Goal: Task Accomplishment & Management: Manage account settings

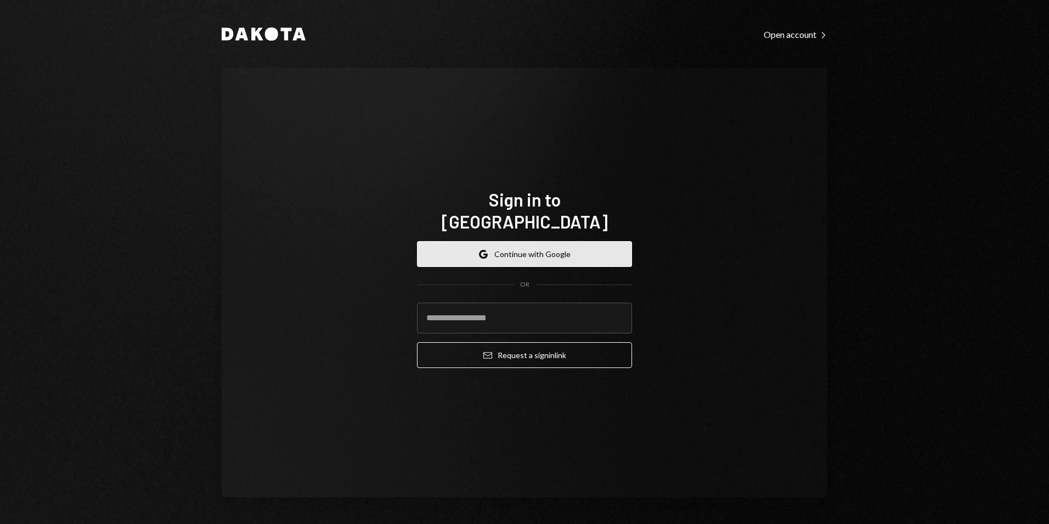
click at [555, 242] on button "Google Continue with Google" at bounding box center [524, 254] width 215 height 26
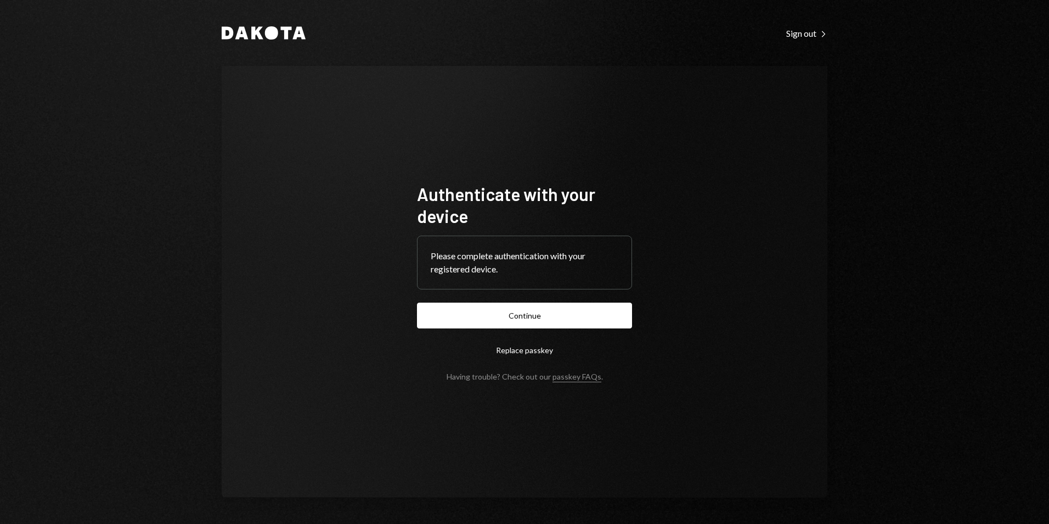
click at [527, 316] on button "Continue" at bounding box center [524, 315] width 215 height 26
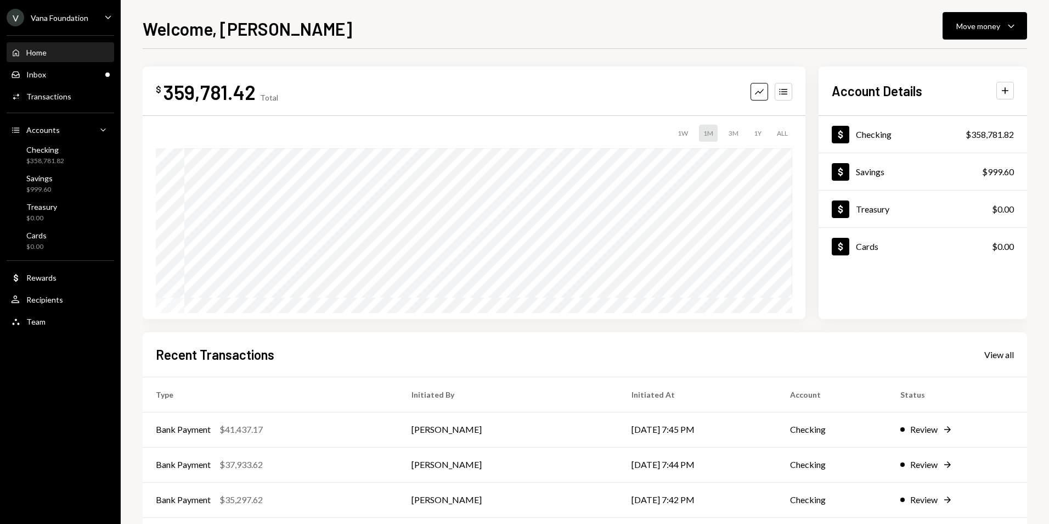
click at [65, 26] on ul "V Vana Foundation Caret Down Home Home Inbox Inbox Activities Transactions Acco…" at bounding box center [60, 166] width 121 height 333
click at [76, 76] on div "Inbox Inbox" at bounding box center [60, 75] width 99 height 10
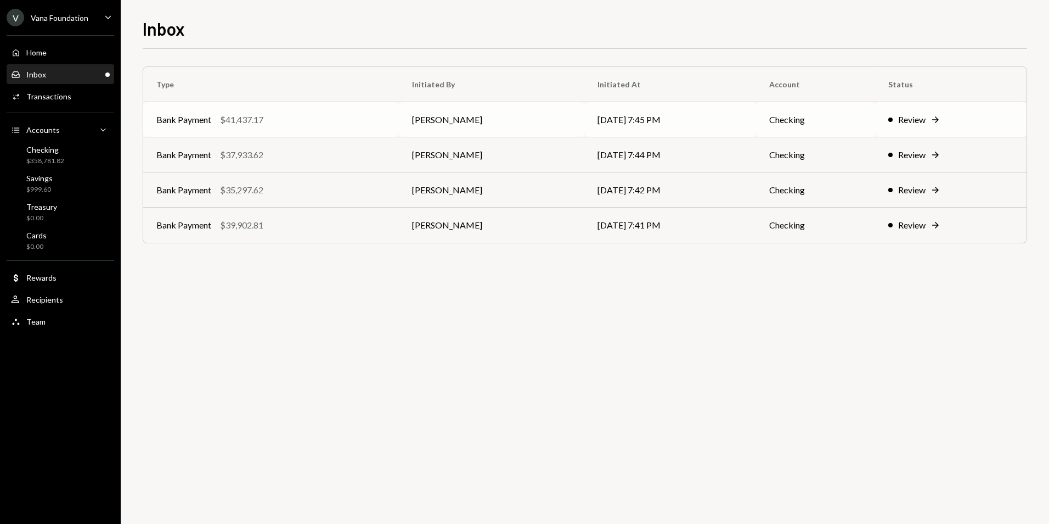
click at [341, 117] on div "Bank Payment $41,437.17" at bounding box center [270, 119] width 229 height 13
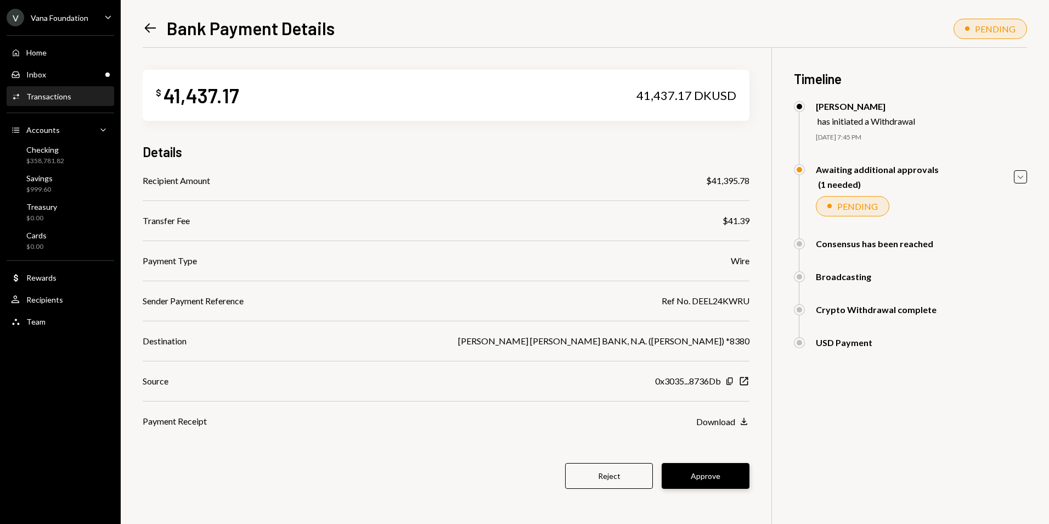
click at [712, 469] on button "Approve" at bounding box center [706, 476] width 88 height 26
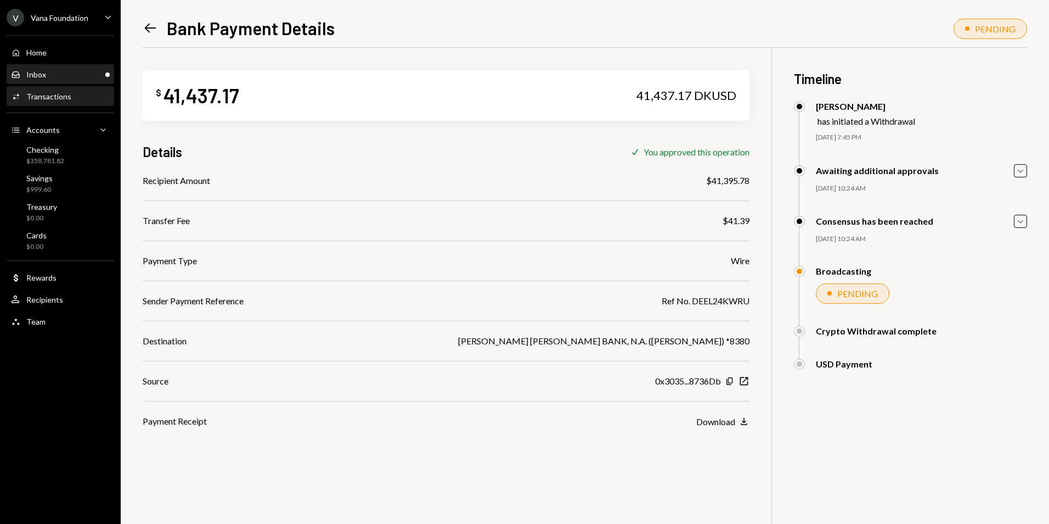
click at [82, 71] on div "Inbox Inbox" at bounding box center [60, 75] width 99 height 10
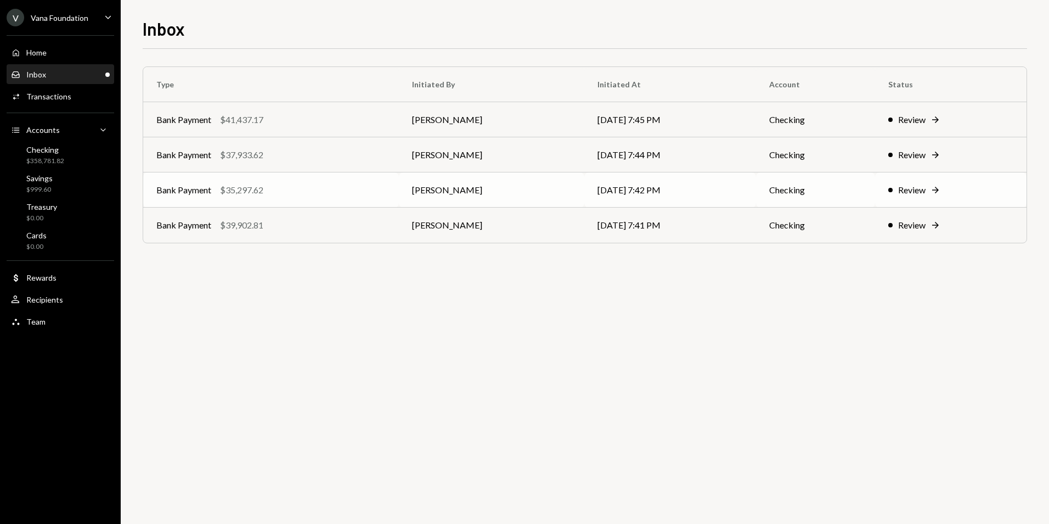
click at [531, 187] on td "[PERSON_NAME]" at bounding box center [491, 189] width 185 height 35
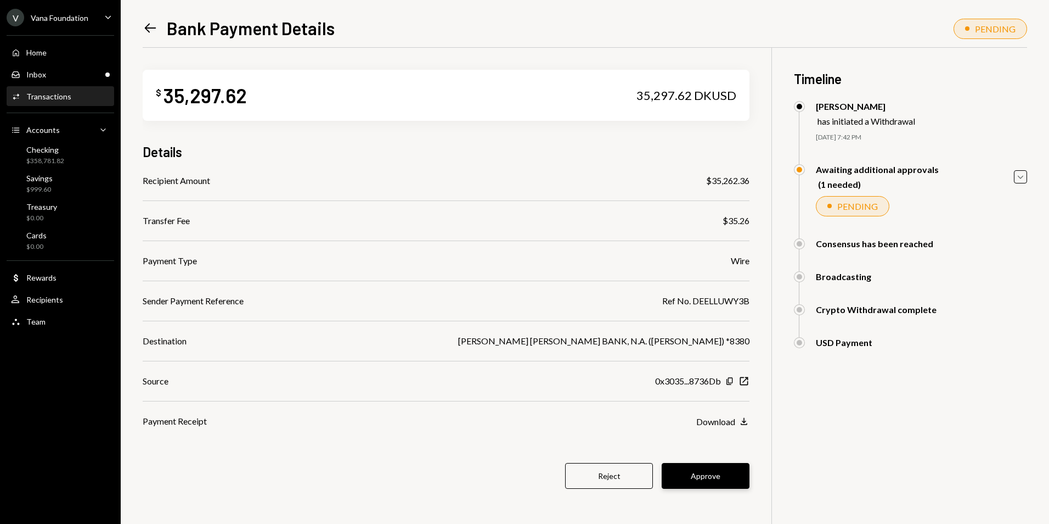
click at [718, 486] on button "Approve" at bounding box center [706, 476] width 88 height 26
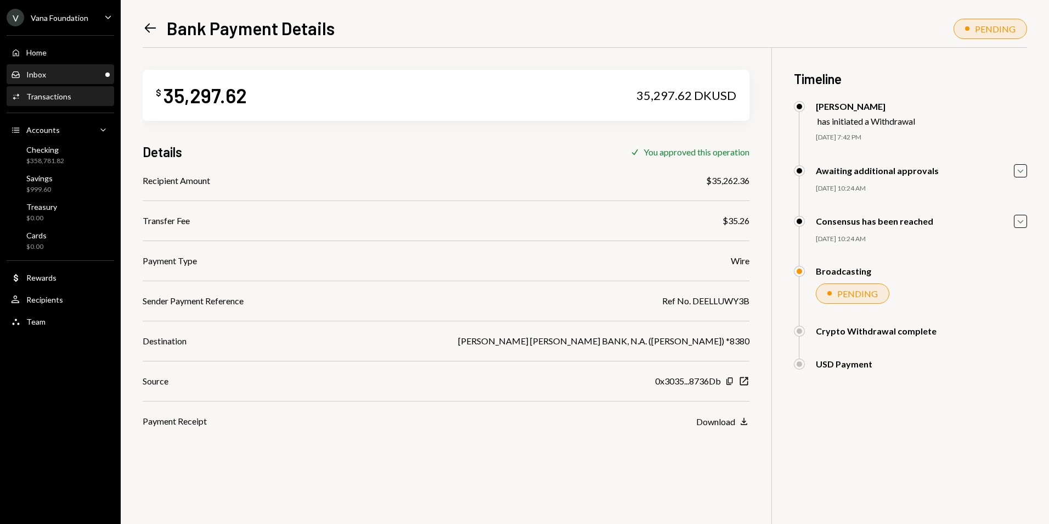
click at [80, 74] on div "Inbox Inbox" at bounding box center [60, 75] width 99 height 10
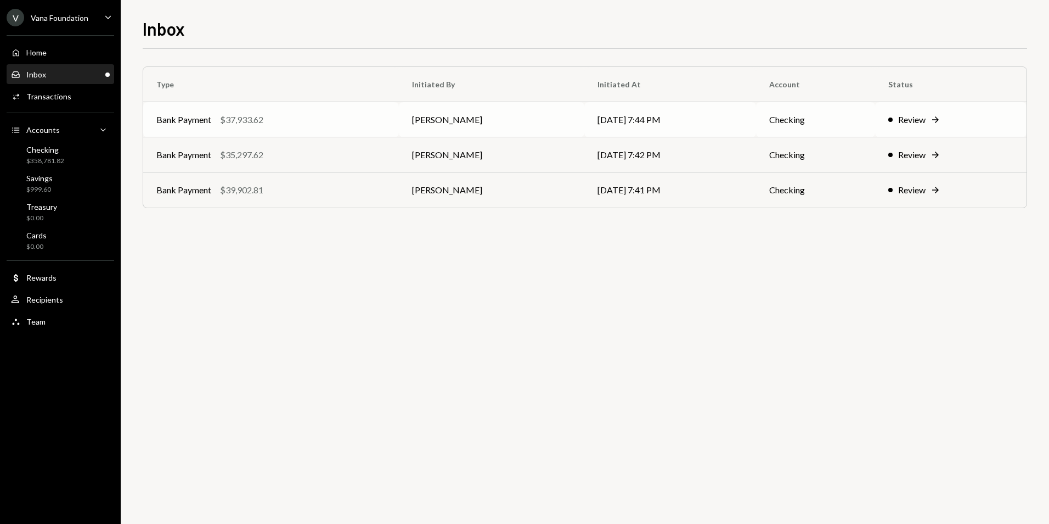
click at [295, 115] on div "Bank Payment $37,933.62" at bounding box center [270, 119] width 229 height 13
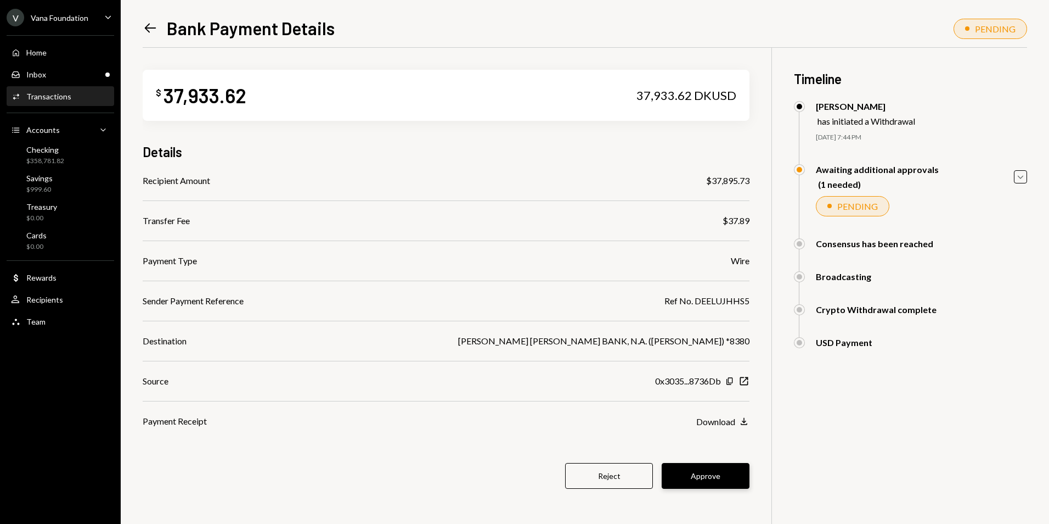
click at [716, 477] on button "Approve" at bounding box center [706, 476] width 88 height 26
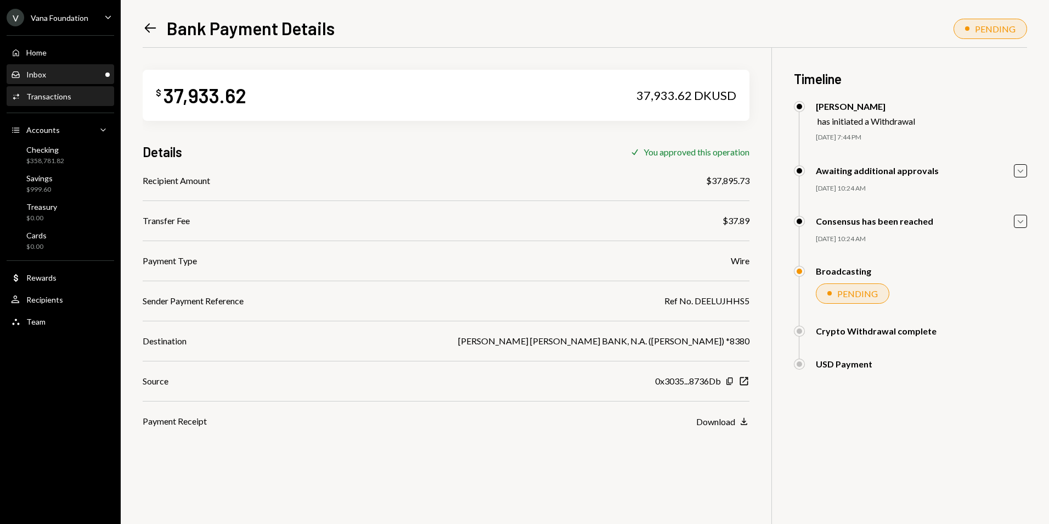
click at [87, 71] on div "Inbox Inbox" at bounding box center [60, 75] width 99 height 10
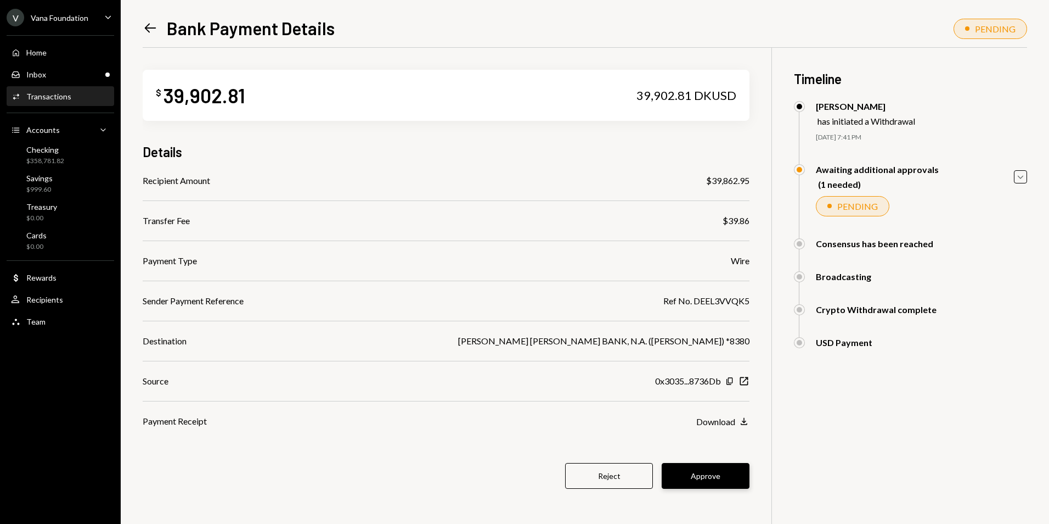
click at [727, 471] on button "Approve" at bounding box center [706, 476] width 88 height 26
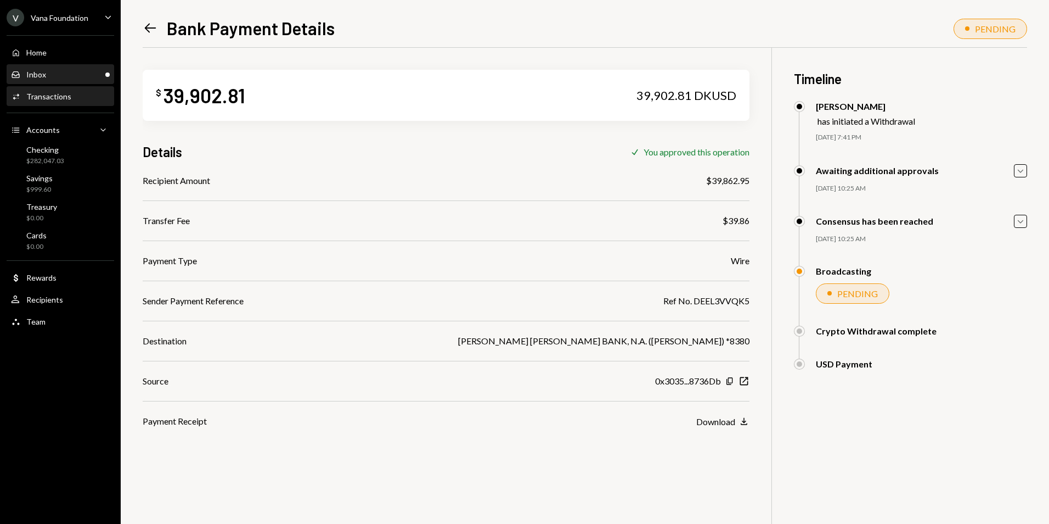
click at [66, 77] on div "Inbox Inbox" at bounding box center [60, 75] width 99 height 10
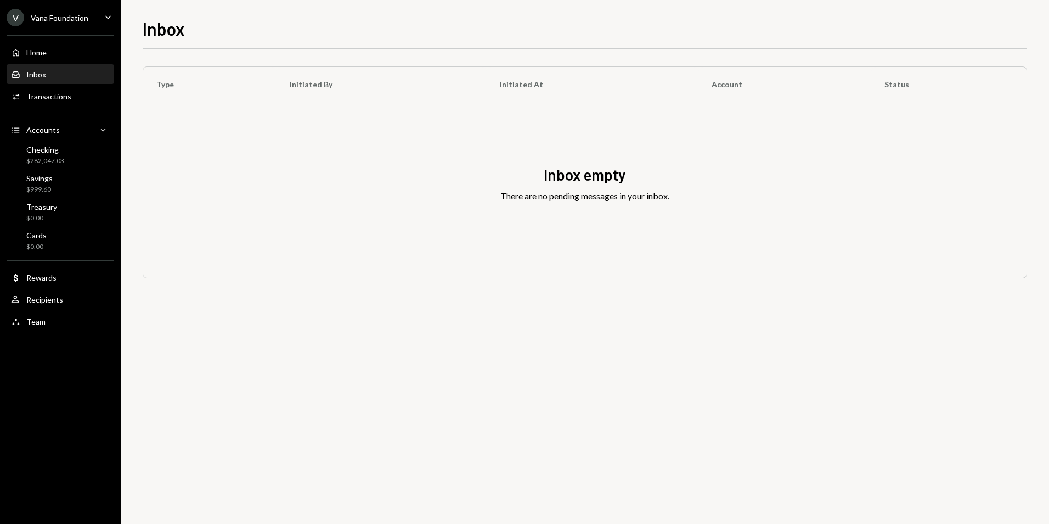
click at [40, 73] on div "Inbox" at bounding box center [36, 74] width 20 height 9
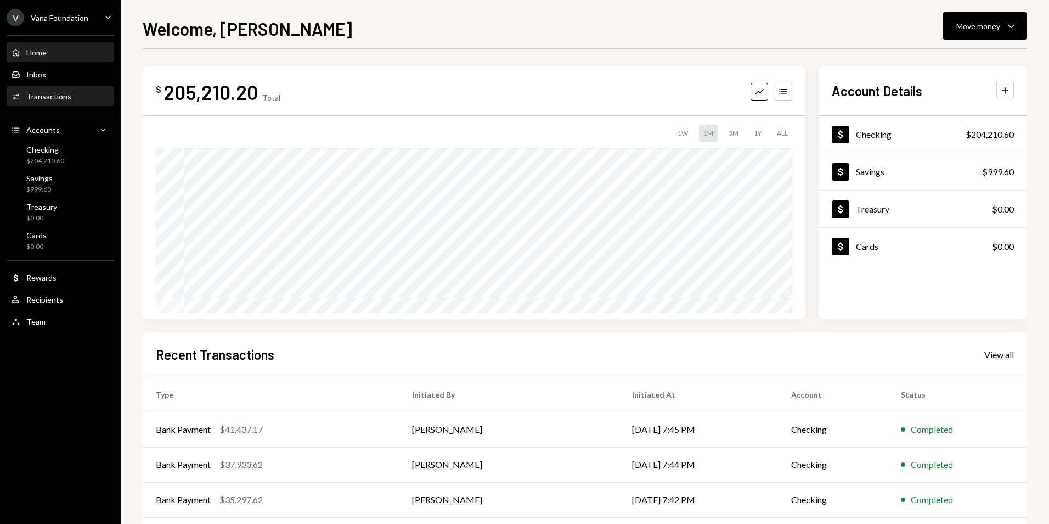
click at [49, 92] on div "Activities Transactions" at bounding box center [41, 97] width 60 height 10
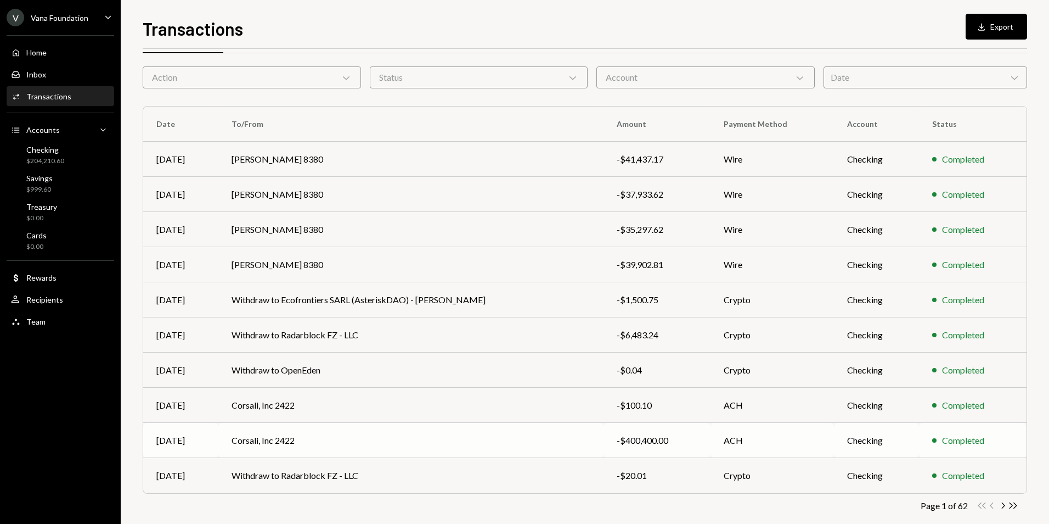
scroll to position [49, 0]
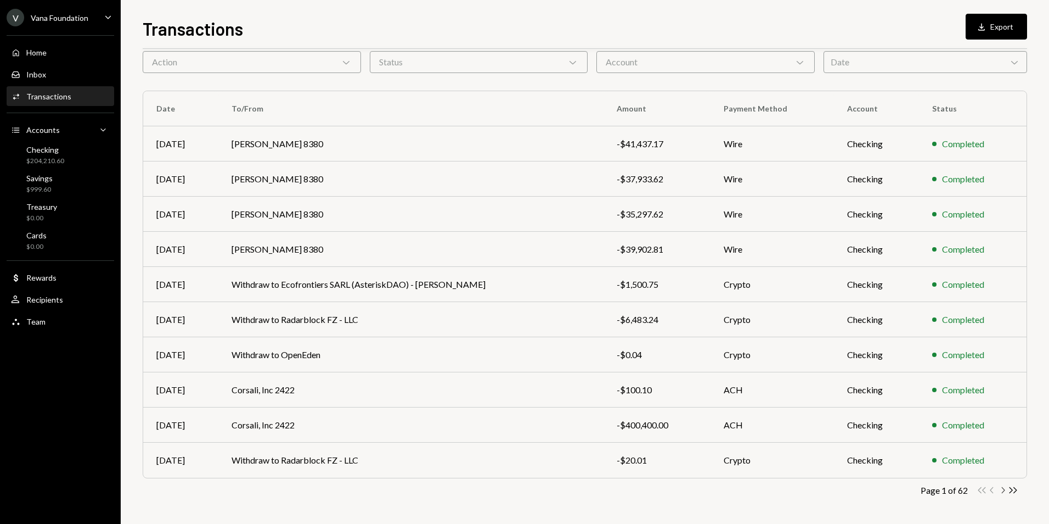
click at [1006, 491] on icon "Chevron Right" at bounding box center [1003, 490] width 10 height 10
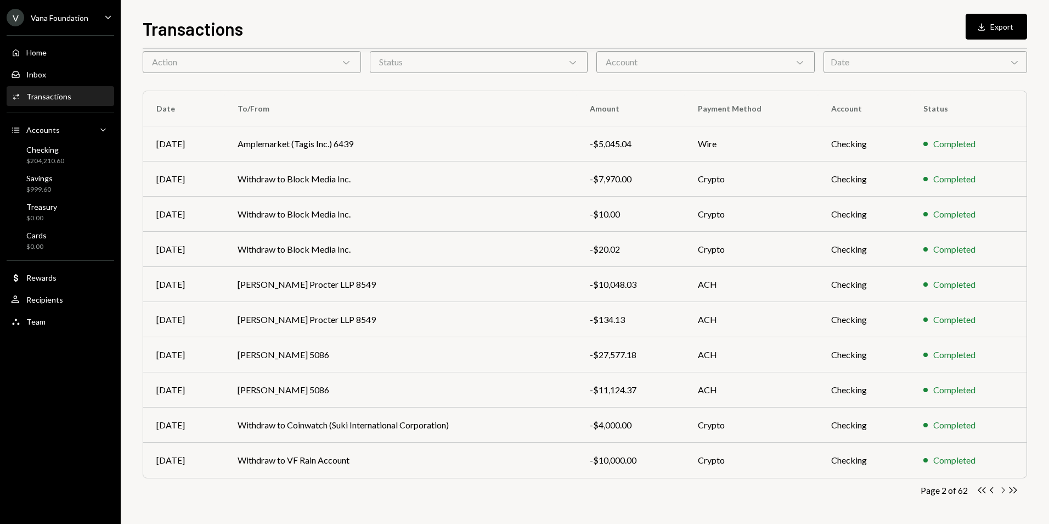
click at [1002, 488] on icon "Chevron Right" at bounding box center [1003, 490] width 10 height 10
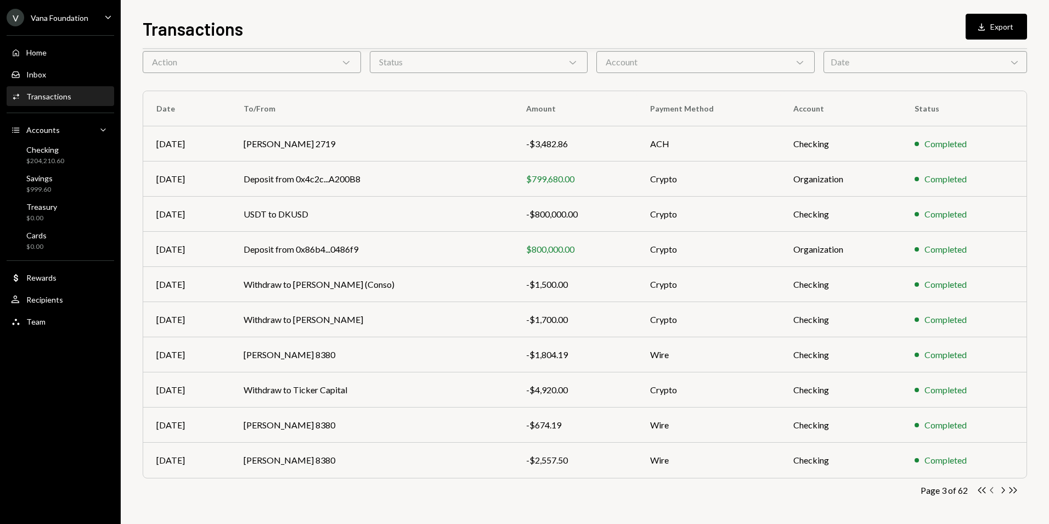
click at [993, 491] on icon "Chevron Left" at bounding box center [992, 490] width 10 height 10
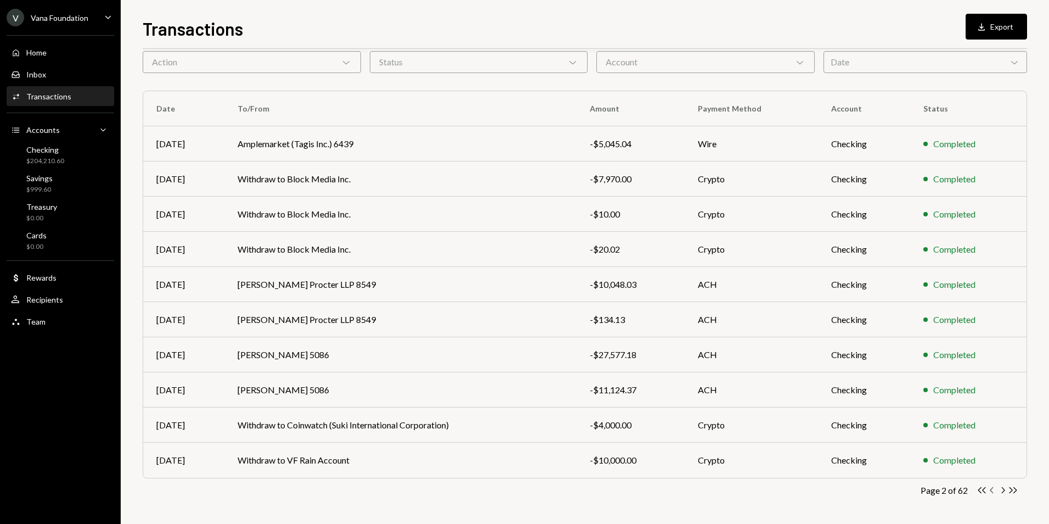
click at [993, 491] on icon "Chevron Left" at bounding box center [992, 490] width 10 height 10
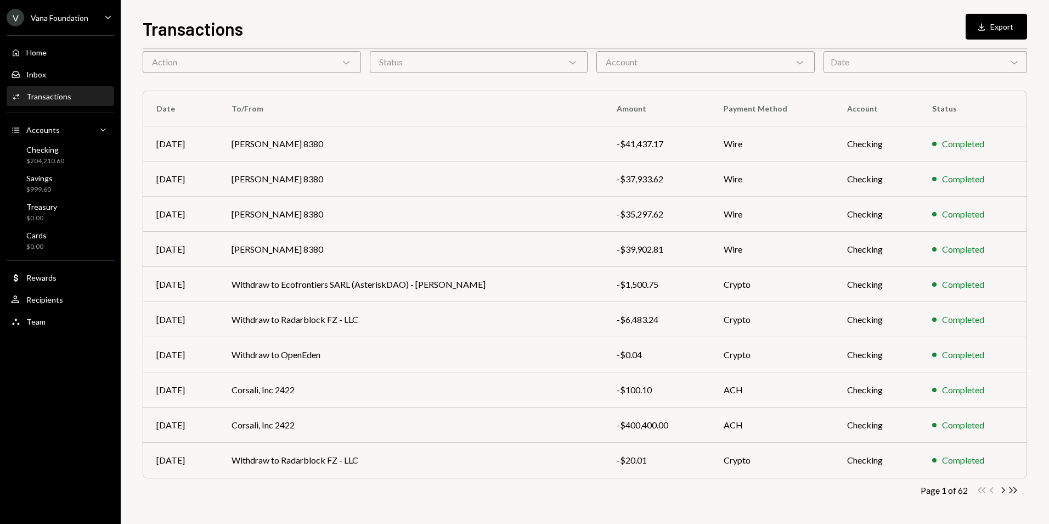
click at [993, 490] on div "Double Arrow Left Chevron Left Chevron Right Double Arrow Right" at bounding box center [998, 490] width 42 height 10
click at [1003, 490] on icon "Chevron Right" at bounding box center [1003, 490] width 10 height 10
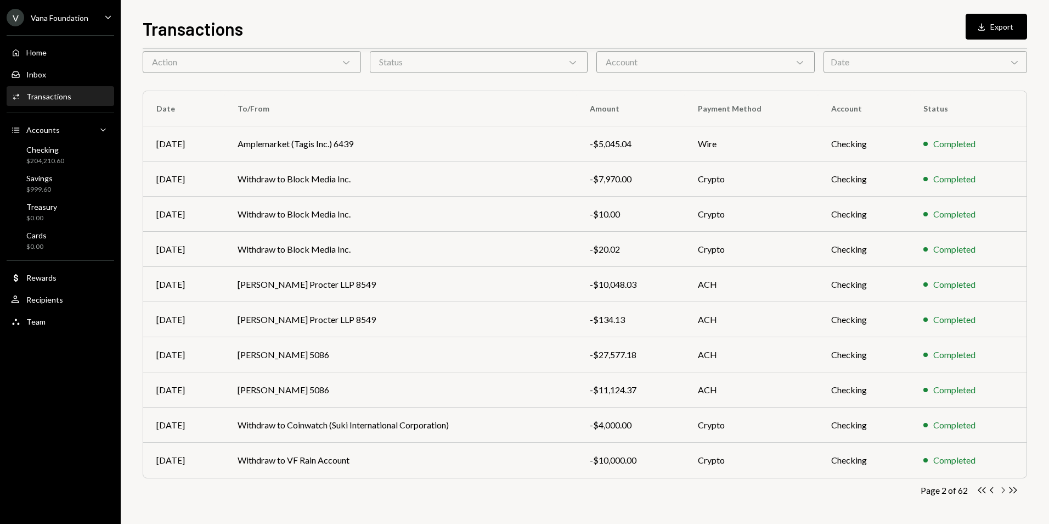
click at [1002, 490] on icon "Chevron Right" at bounding box center [1003, 490] width 10 height 10
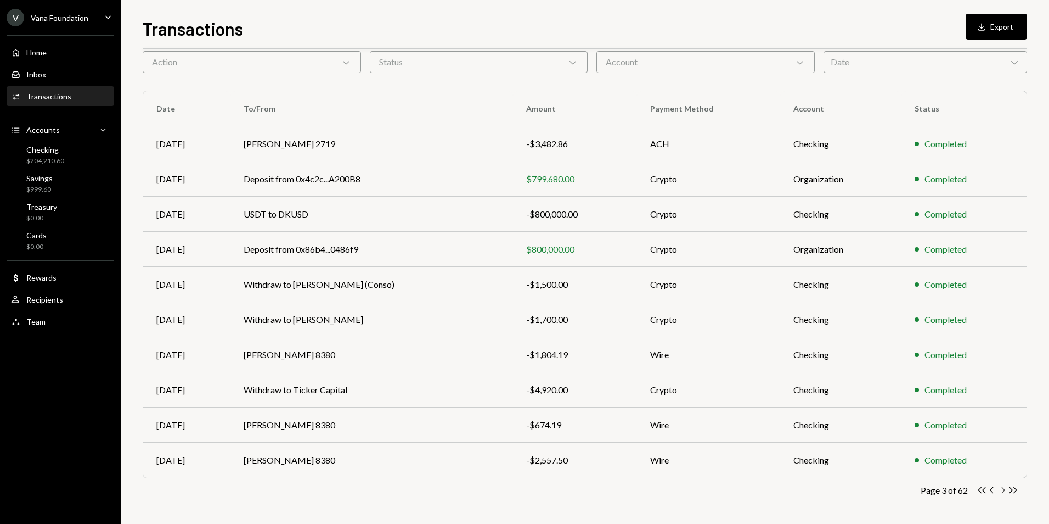
click at [1002, 490] on icon "Chevron Right" at bounding box center [1003, 490] width 10 height 10
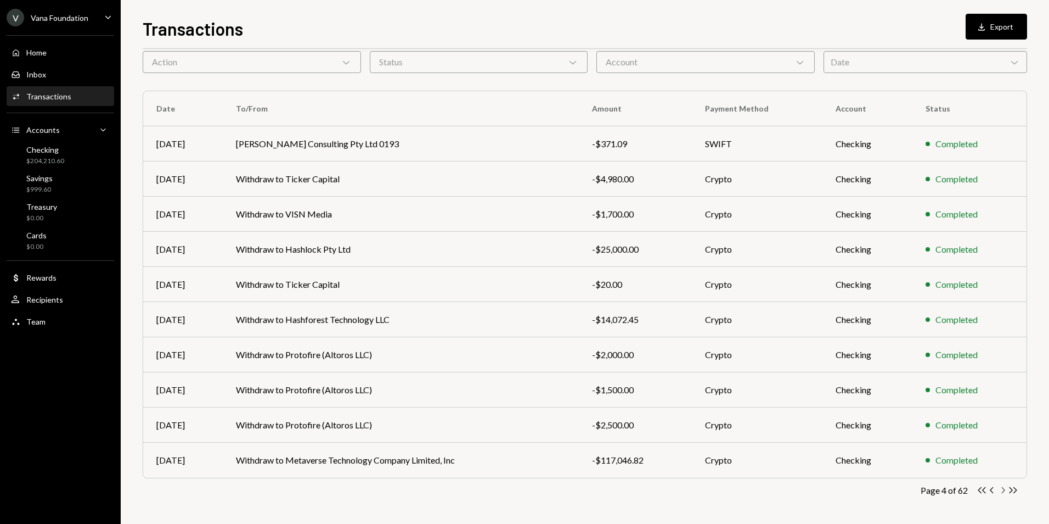
click at [999, 490] on icon "Chevron Right" at bounding box center [1003, 490] width 10 height 10
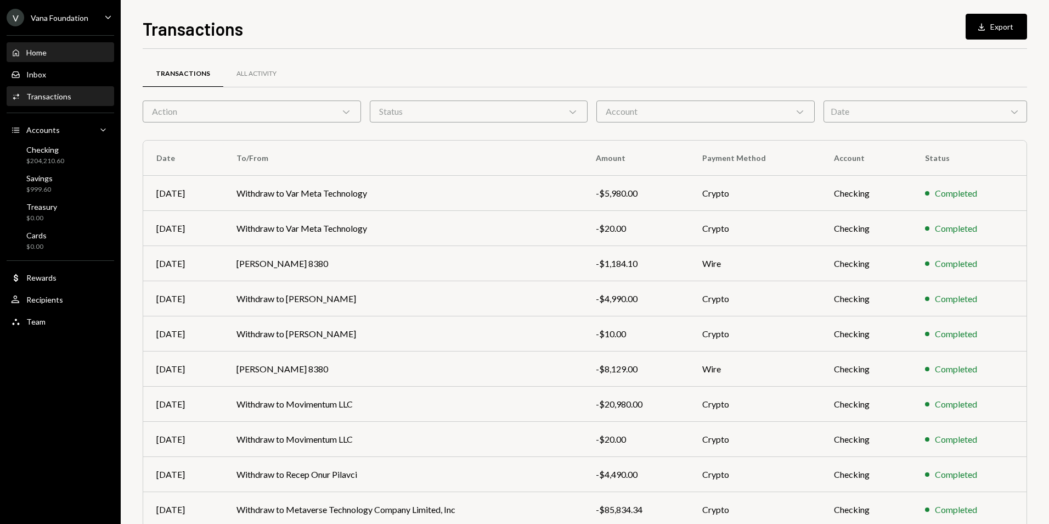
click at [50, 51] on div "Home Home" at bounding box center [60, 53] width 99 height 10
